Goal: Find specific page/section: Find specific page/section

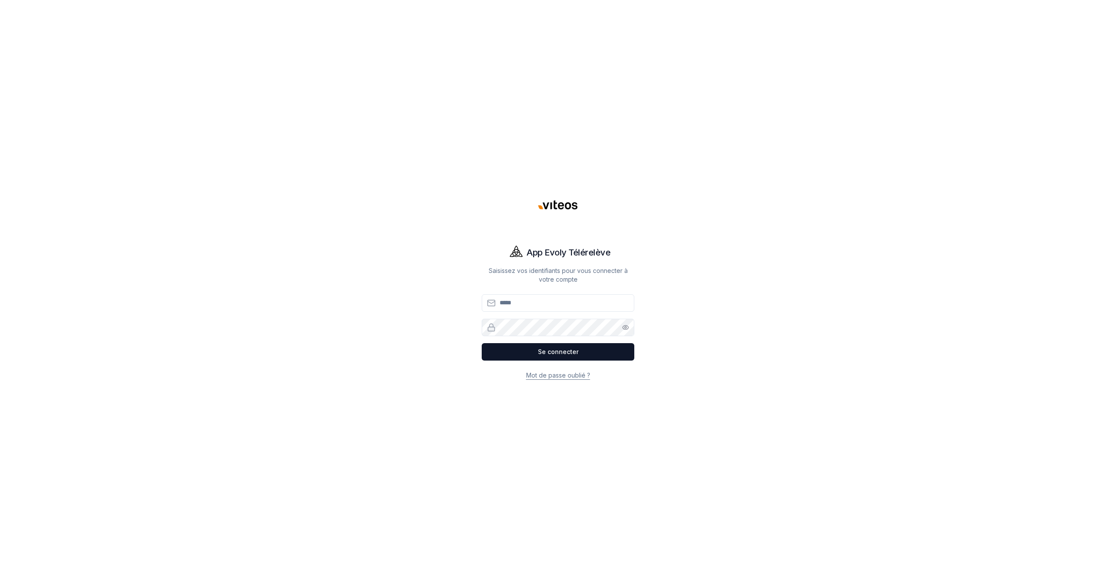
type input "**********"
drag, startPoint x: 408, startPoint y: 361, endPoint x: 415, endPoint y: 358, distance: 7.9
click at [408, 360] on div "**********" at bounding box center [558, 284] width 610 height 569
click at [553, 411] on div "**********" at bounding box center [558, 284] width 610 height 569
click at [577, 425] on div "**********" at bounding box center [558, 284] width 610 height 569
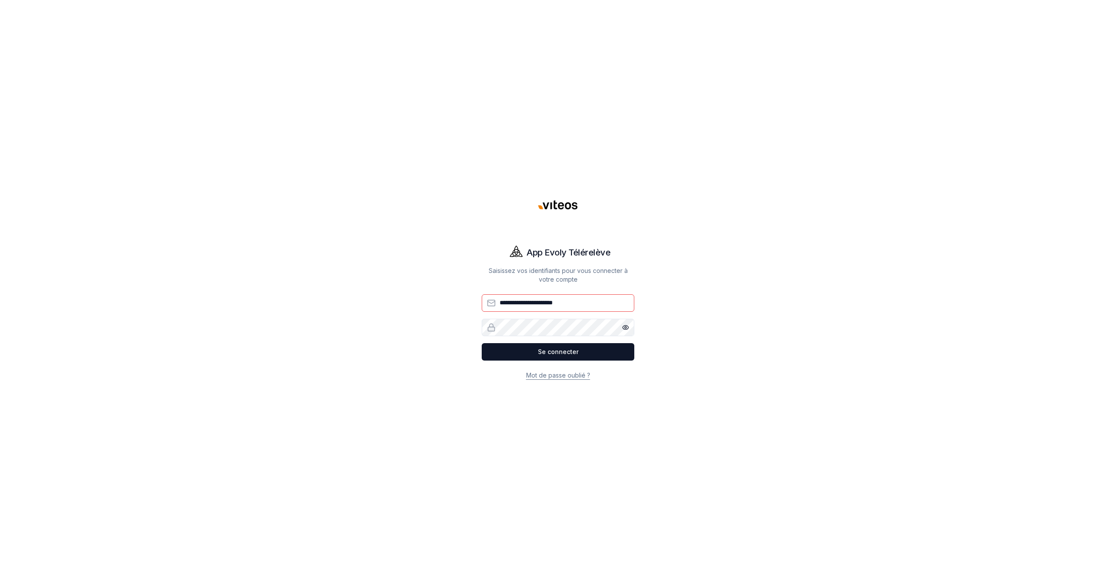
click at [482, 343] on button "Se connecter" at bounding box center [558, 351] width 153 height 17
click at [550, 343] on button "Se connecter" at bounding box center [558, 351] width 153 height 17
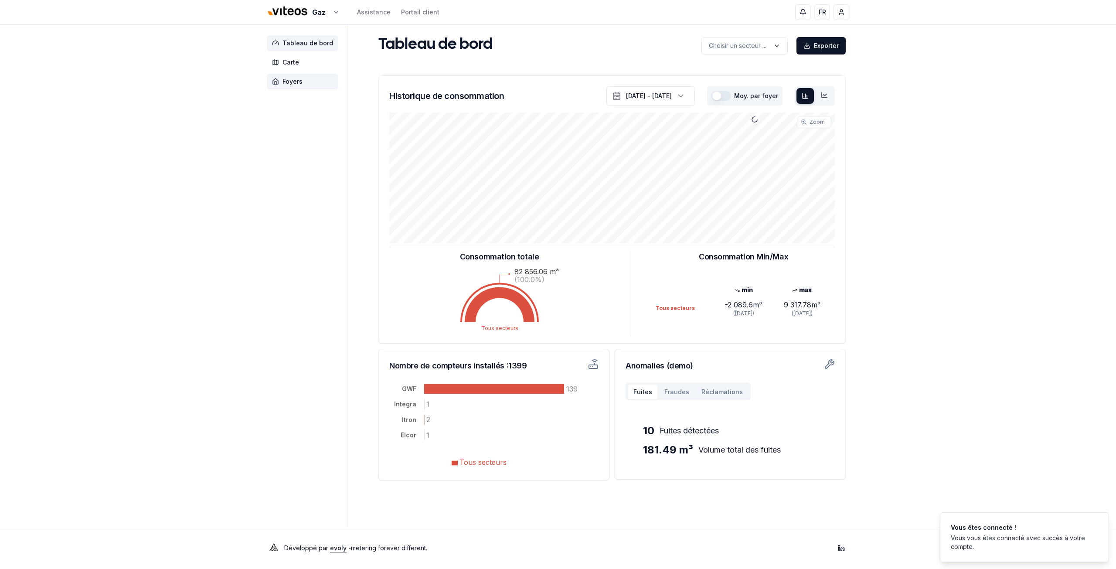
click at [317, 80] on span "Foyers" at bounding box center [302, 82] width 71 height 16
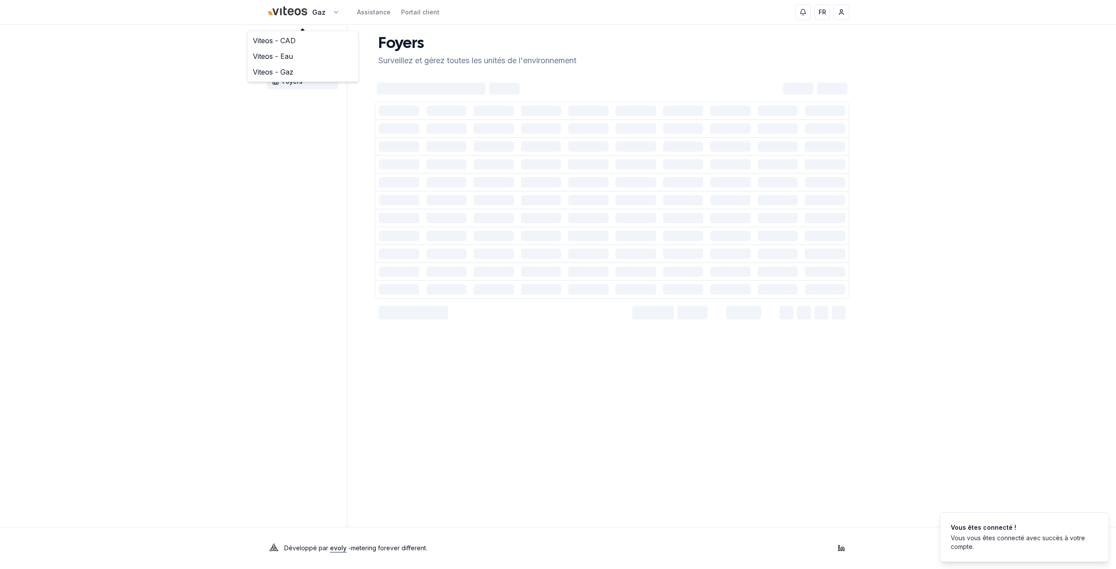
click at [319, 11] on html "Gaz Assistance Portail client FR [PERSON_NAME] Tableau de bord Carte Foyers Foy…" at bounding box center [558, 284] width 1116 height 569
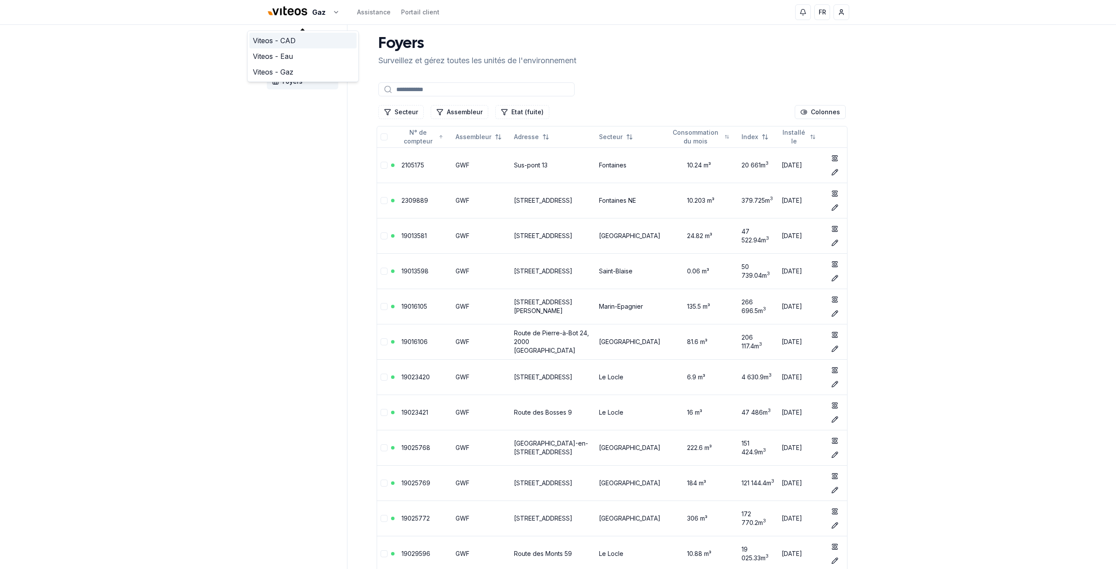
click at [303, 44] on link "Viteos - CAD" at bounding box center [302, 41] width 107 height 16
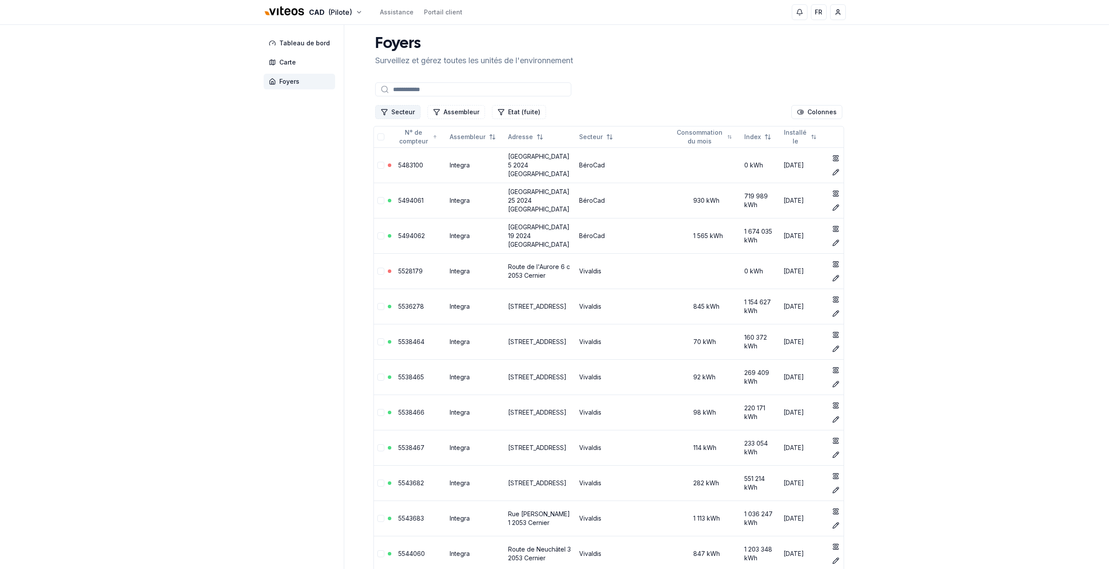
click at [391, 111] on button "Secteur" at bounding box center [397, 112] width 45 height 14
click at [404, 165] on span "Cadbar" at bounding box center [401, 163] width 21 height 9
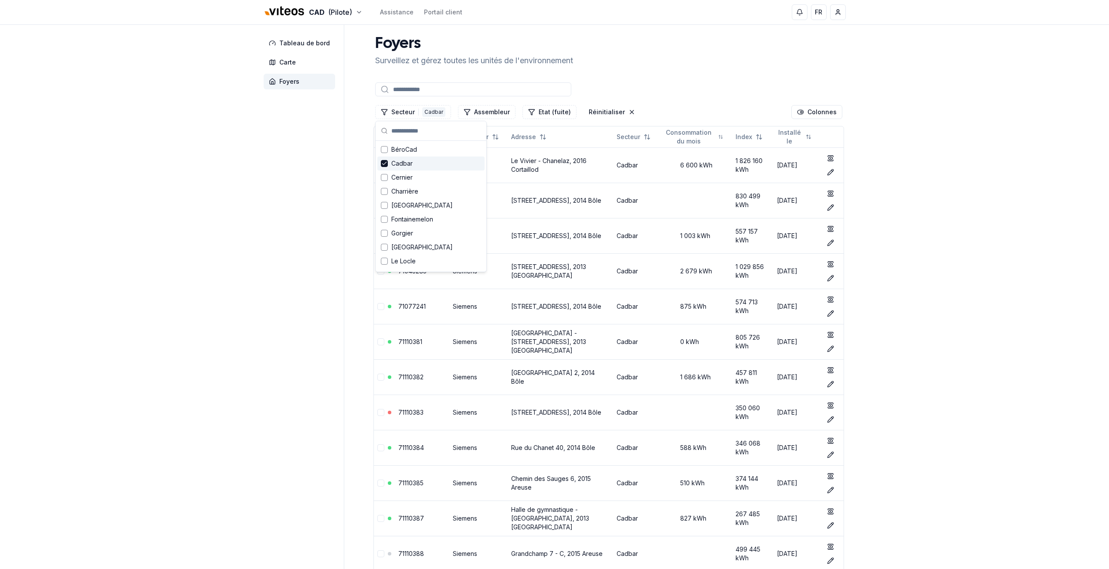
drag, startPoint x: 241, startPoint y: 186, endPoint x: 243, endPoint y: 206, distance: 19.7
click at [282, 66] on span "Carte" at bounding box center [287, 62] width 17 height 9
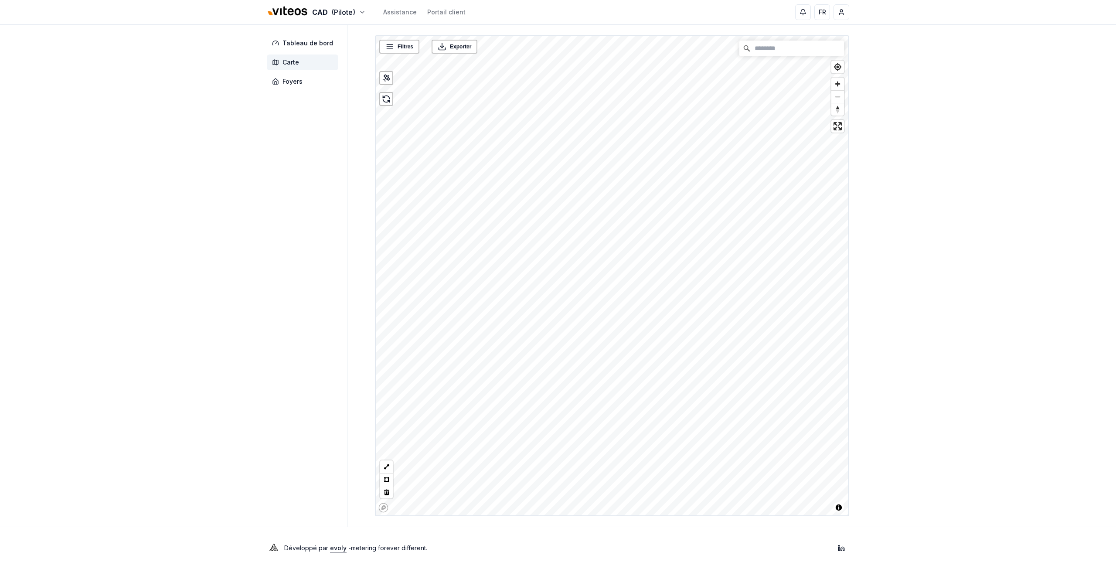
click at [381, 509] on link "Mapbox homepage" at bounding box center [383, 507] width 10 height 10
click at [901, 241] on div "CAD (Pilote) Assistance Portail client FR [PERSON_NAME] Tableau de bord Carte F…" at bounding box center [558, 284] width 1116 height 569
click at [383, 80] on icon at bounding box center [386, 78] width 9 height 9
click at [385, 101] on icon at bounding box center [386, 99] width 9 height 9
click at [838, 506] on span "Toggle attribution" at bounding box center [838, 507] width 10 height 10
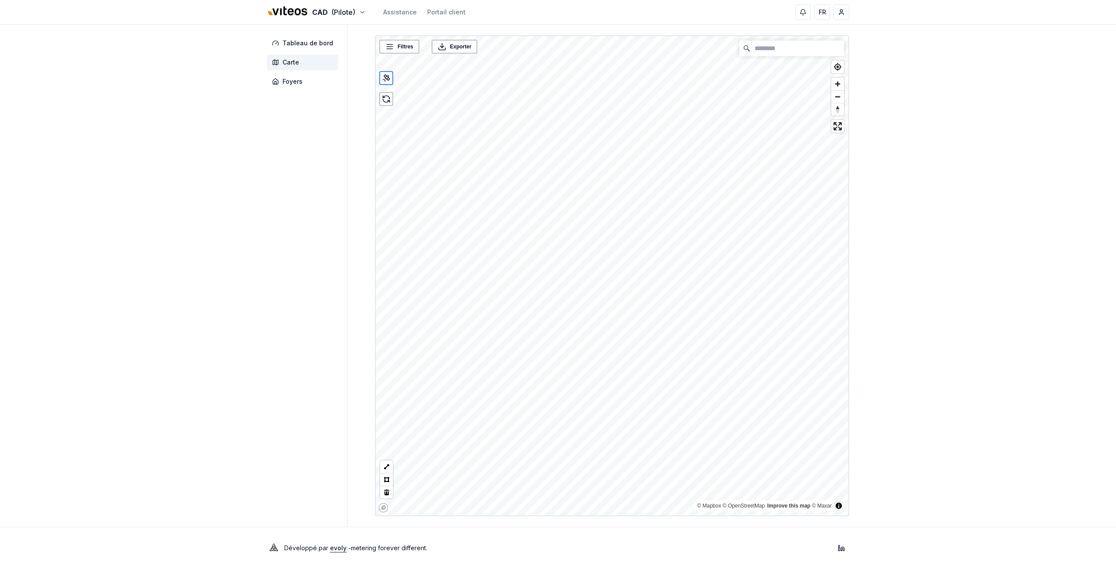
click at [755, 509] on div "© Mapbox © OpenStreetMap Improve this map © Maxar" at bounding box center [764, 505] width 135 height 9
click at [753, 506] on link "© OpenStreetMap" at bounding box center [744, 505] width 42 height 6
click at [940, 418] on div "CAD (Pilote) Assistance Portail client FR [PERSON_NAME] Tableau de bord Carte F…" at bounding box center [558, 284] width 1116 height 569
click at [888, 341] on div "CAD (Pilote) Assistance Portail client FR [PERSON_NAME] Tableau de bord Carte F…" at bounding box center [558, 284] width 1116 height 569
